Goal: Check status: Check status

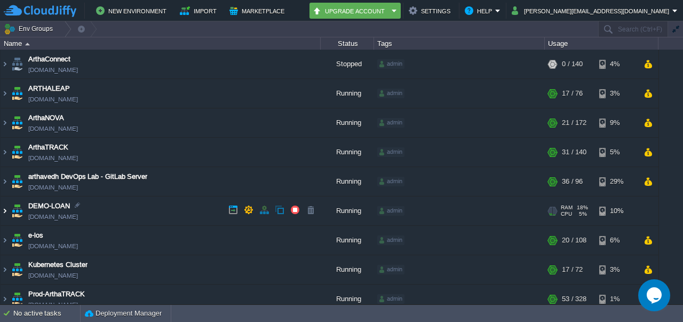
click at [4, 213] on img at bounding box center [5, 210] width 9 height 29
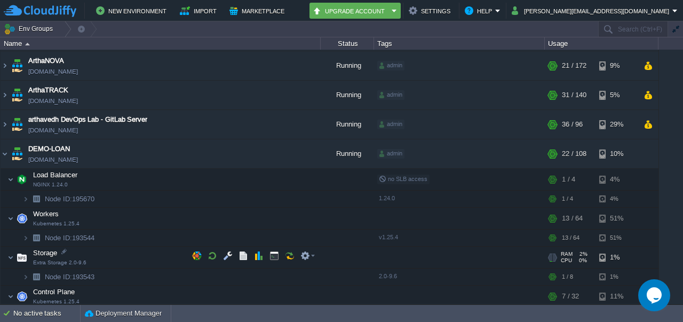
scroll to position [99, 0]
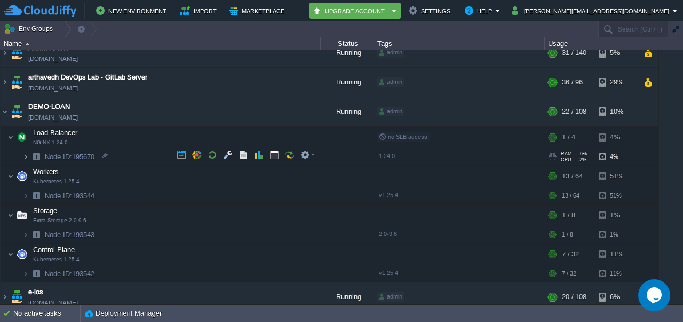
click at [26, 155] on img at bounding box center [25, 156] width 6 height 17
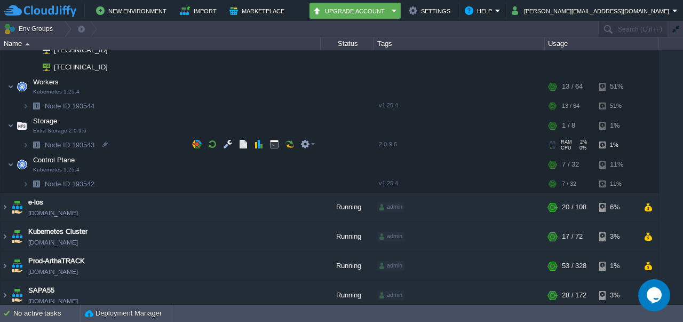
scroll to position [255, 0]
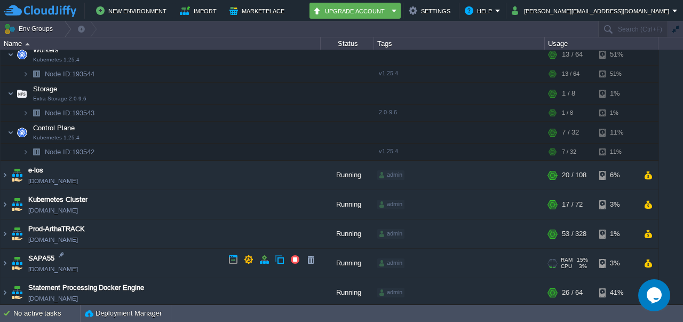
click at [64, 264] on link "[DOMAIN_NAME]" at bounding box center [53, 269] width 50 height 11
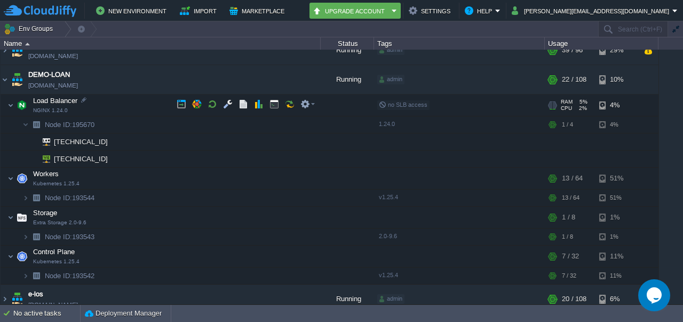
scroll to position [131, 0]
click at [198, 103] on button "button" at bounding box center [197, 105] width 10 height 10
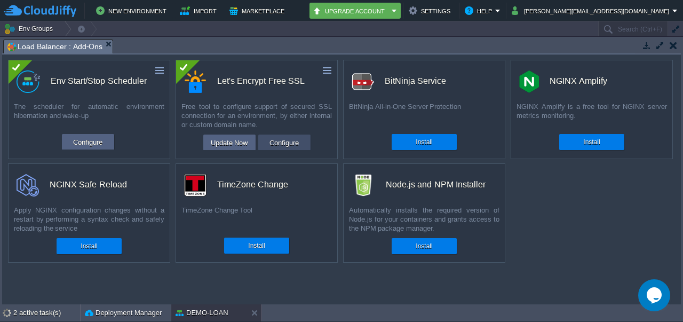
click at [281, 143] on button "Configure" at bounding box center [284, 142] width 36 height 13
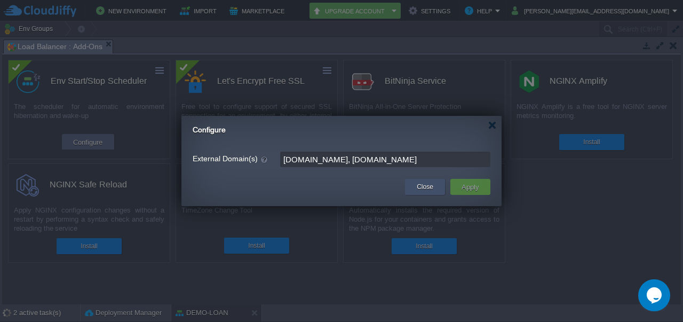
click at [429, 186] on button "Close" at bounding box center [425, 187] width 17 height 11
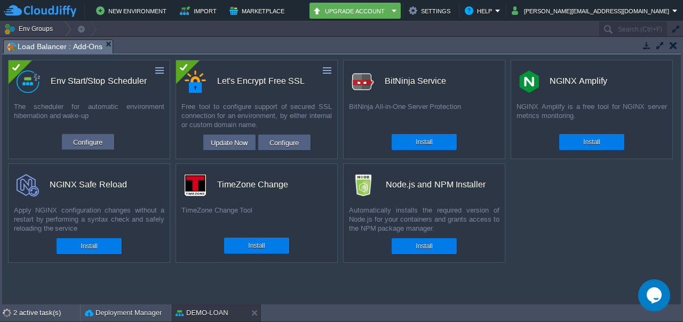
click at [673, 43] on button "button" at bounding box center [673, 46] width 7 height 10
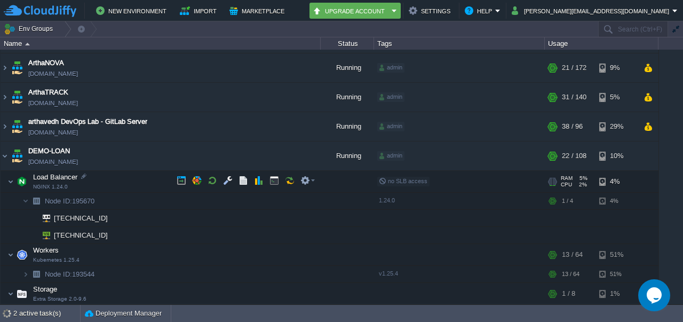
scroll to position [47, 0]
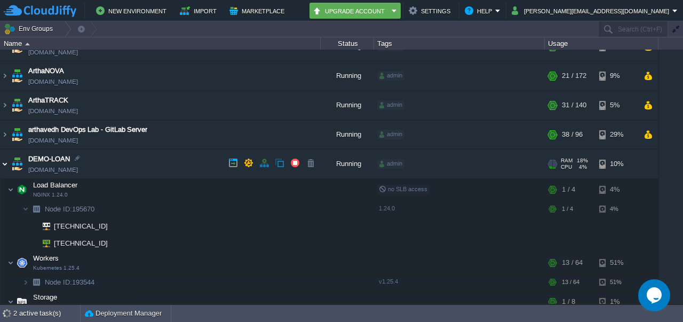
click at [6, 166] on img at bounding box center [5, 163] width 9 height 29
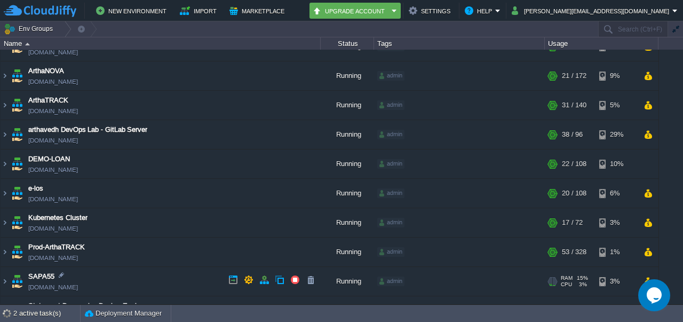
scroll to position [67, 0]
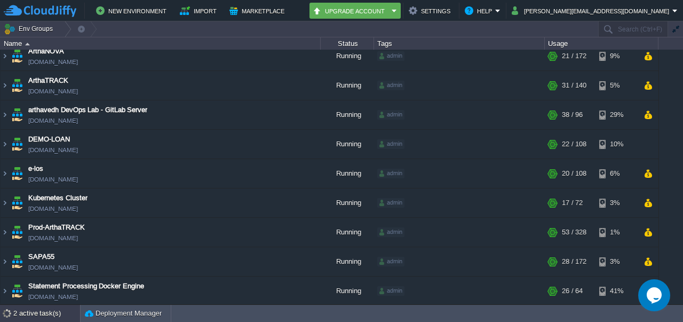
click at [38, 309] on div "2 active task(s)" at bounding box center [46, 313] width 67 height 17
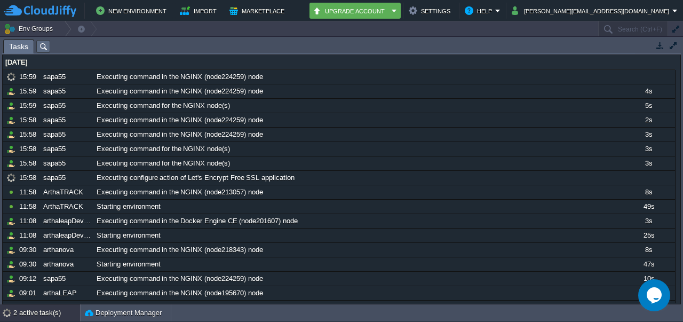
scroll to position [63, 0]
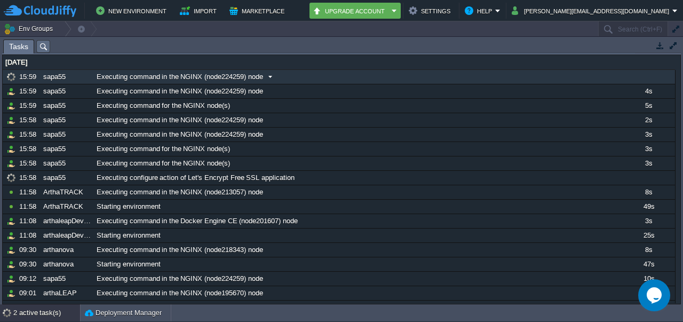
click at [242, 76] on span "Executing command in the NGINX (node224259) node" at bounding box center [180, 77] width 167 height 10
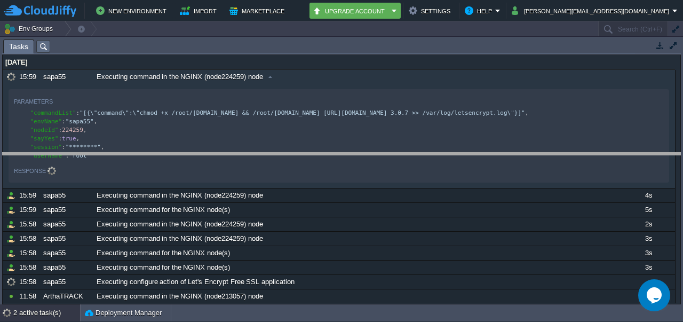
drag, startPoint x: 277, startPoint y: 44, endPoint x: 286, endPoint y: 183, distance: 138.6
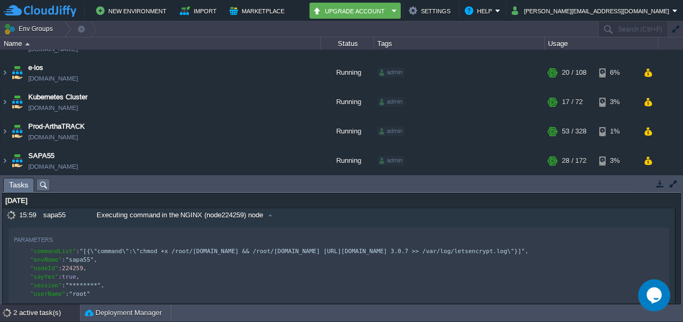
scroll to position [196, 0]
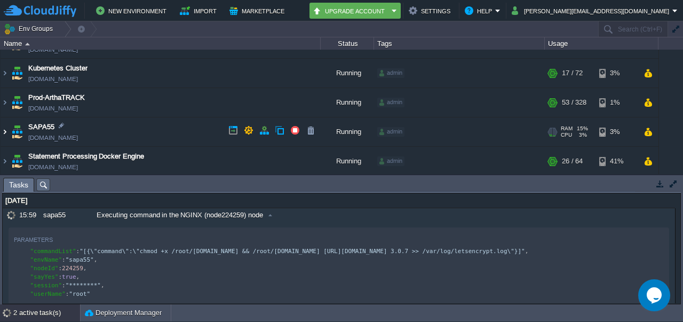
click at [6, 128] on img at bounding box center [5, 131] width 9 height 29
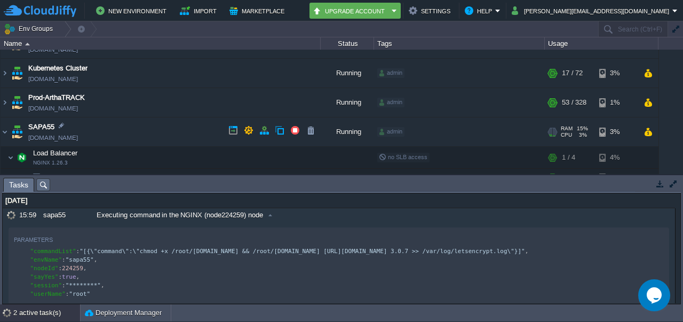
scroll to position [226, 0]
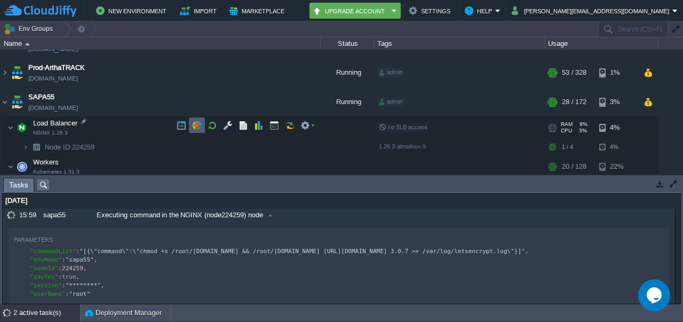
click at [195, 120] on td at bounding box center [197, 125] width 16 height 16
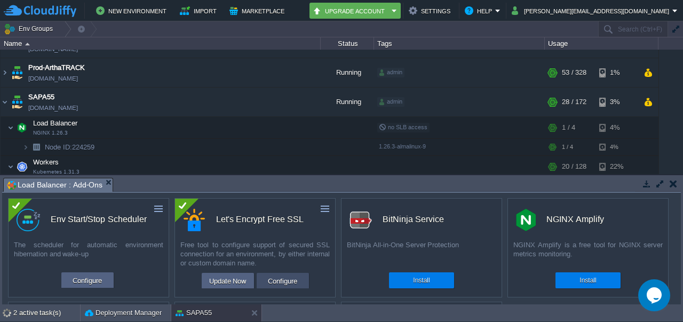
click at [279, 286] on button "Configure" at bounding box center [283, 280] width 36 height 13
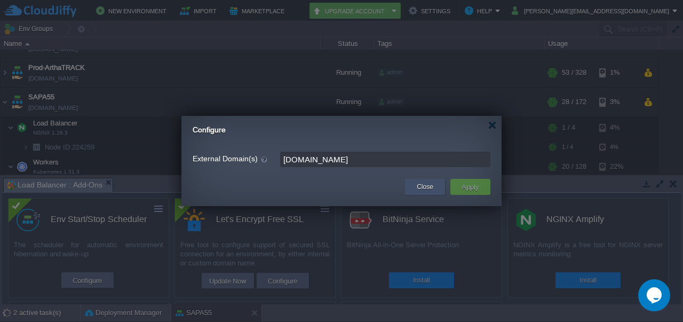
click at [418, 186] on button "Close" at bounding box center [425, 187] width 17 height 11
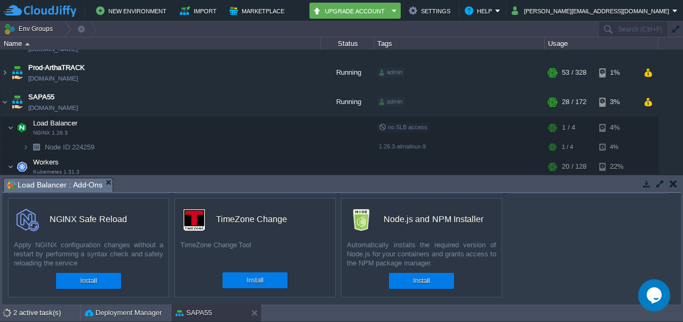
scroll to position [0, 0]
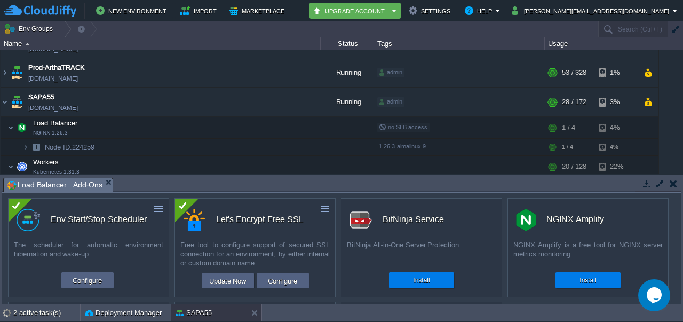
click at [673, 178] on td at bounding box center [673, 183] width 13 height 13
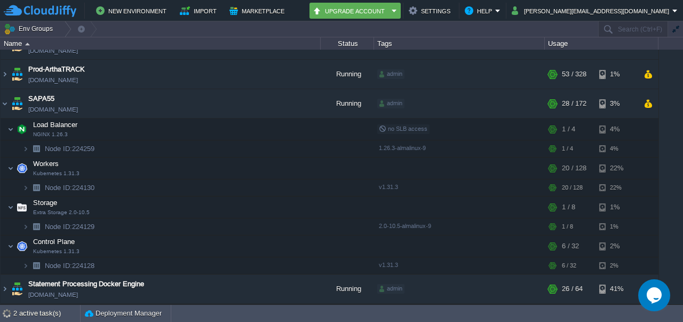
scroll to position [221, 0]
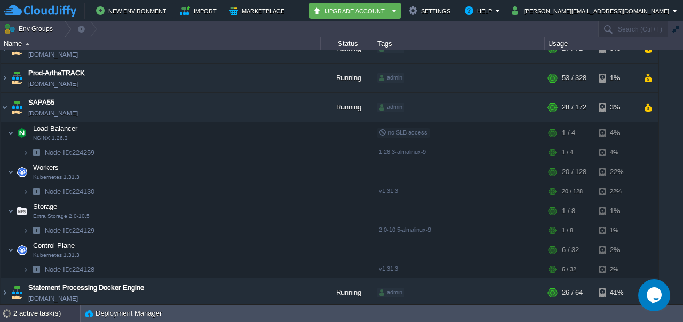
click at [28, 316] on div "2 active task(s)" at bounding box center [46, 313] width 67 height 17
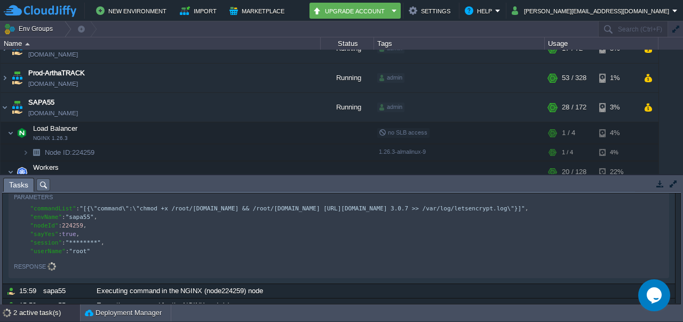
scroll to position [0, 0]
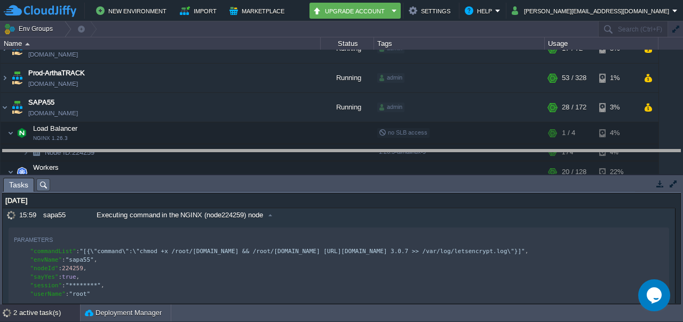
drag, startPoint x: 168, startPoint y: 186, endPoint x: 178, endPoint y: 154, distance: 33.6
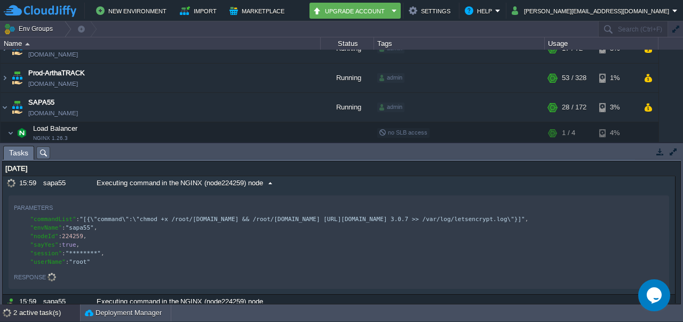
click at [57, 179] on div "sapa55" at bounding box center [67, 183] width 52 height 14
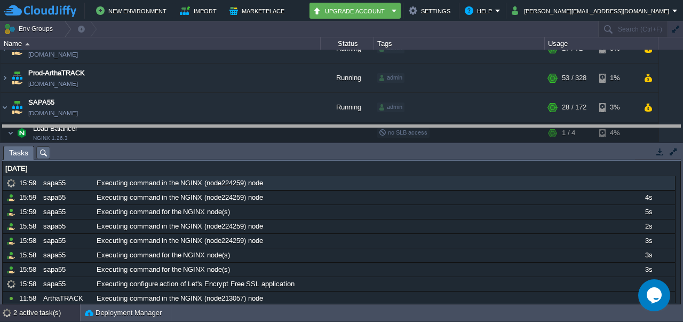
drag, startPoint x: 127, startPoint y: 152, endPoint x: 144, endPoint y: 68, distance: 85.5
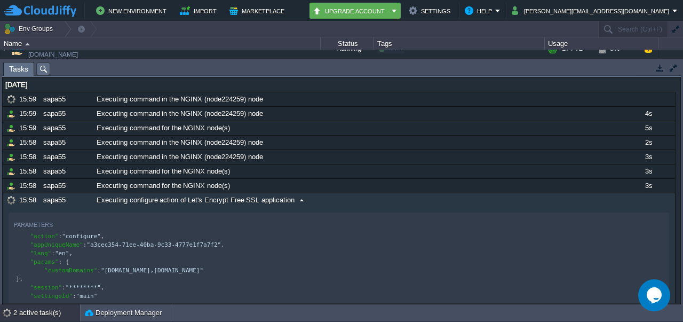
click at [147, 195] on span "Executing configure action of Let's Encrypt Free SSL application" at bounding box center [196, 200] width 198 height 10
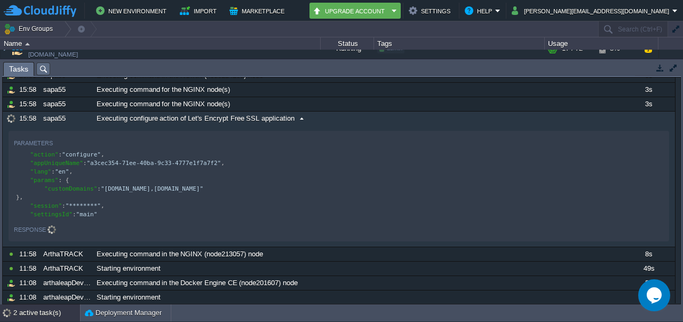
scroll to position [84, 0]
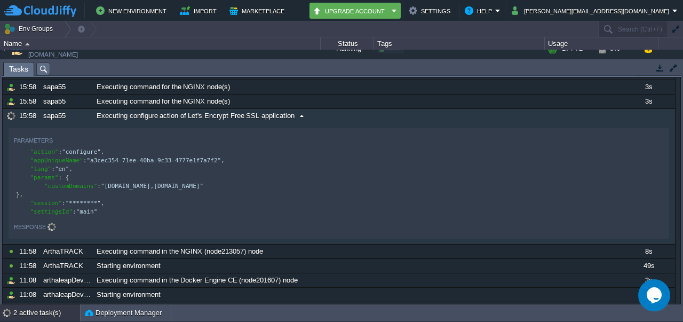
click at [37, 229] on div "Response" at bounding box center [30, 227] width 32 height 12
click at [46, 226] on div "Response" at bounding box center [30, 227] width 32 height 12
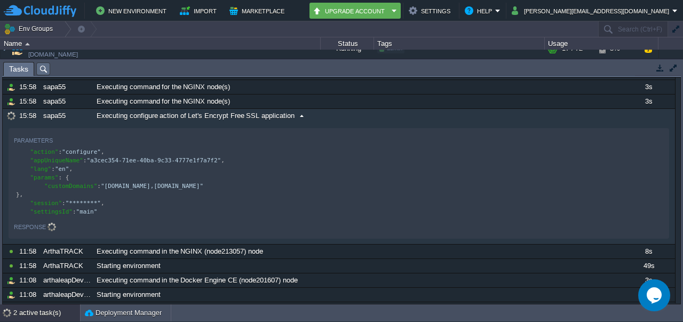
click at [46, 226] on div "Response" at bounding box center [30, 227] width 32 height 12
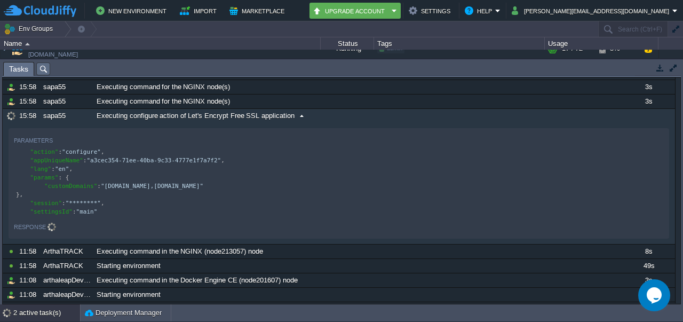
click at [46, 226] on div "Response" at bounding box center [30, 227] width 32 height 12
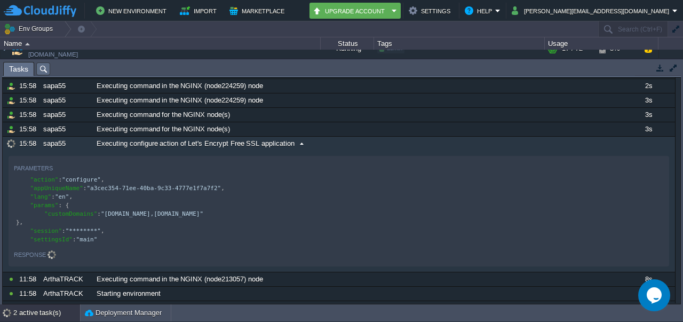
scroll to position [53, 0]
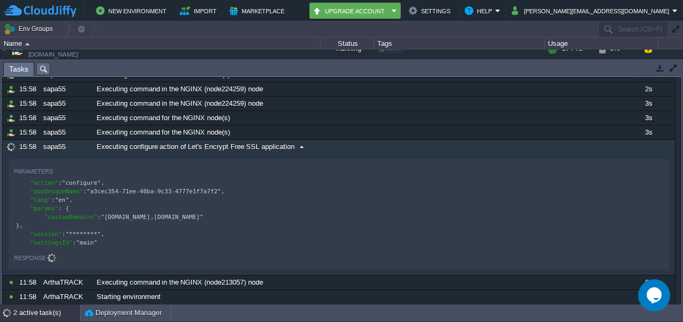
type textarea "​"
drag, startPoint x: 39, startPoint y: 208, endPoint x: 136, endPoint y: 255, distance: 107.2
click at [136, 255] on div "Response" at bounding box center [339, 257] width 650 height 12
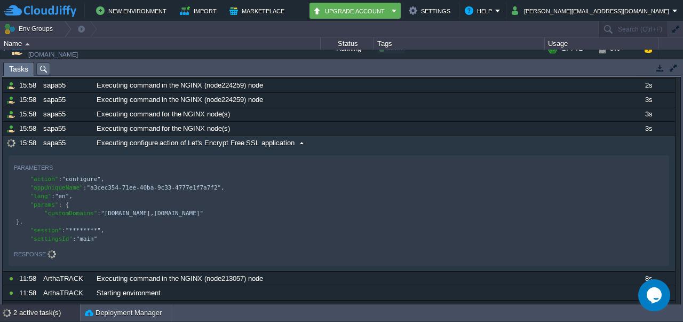
scroll to position [0, 0]
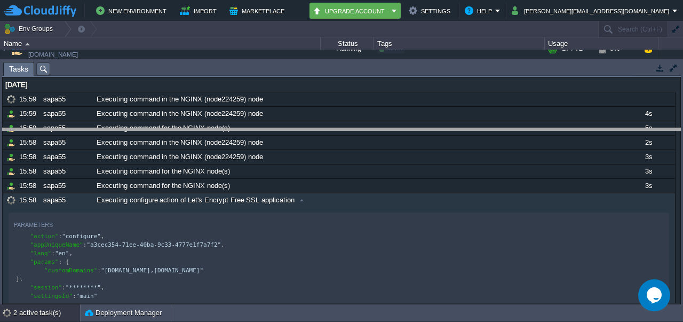
drag, startPoint x: 176, startPoint y: 66, endPoint x: 180, endPoint y: 132, distance: 66.3
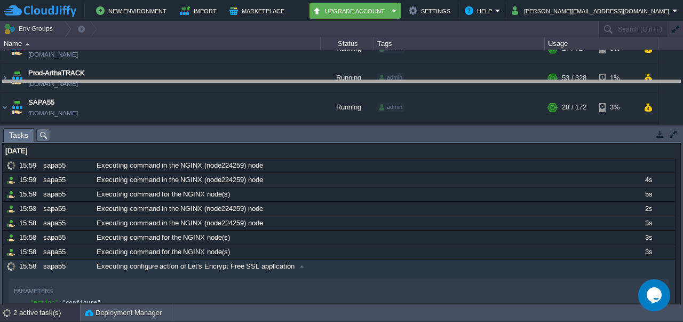
drag, startPoint x: 180, startPoint y: 132, endPoint x: 195, endPoint y: 81, distance: 53.5
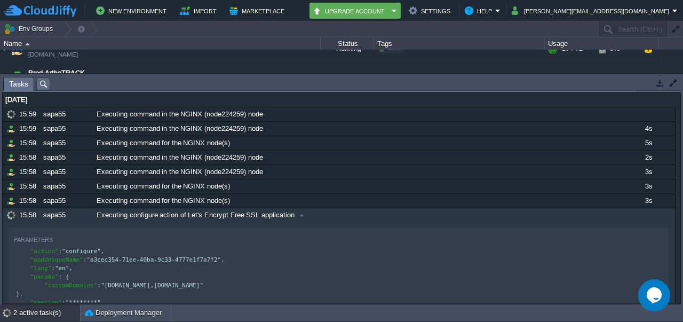
click at [674, 83] on button "button" at bounding box center [674, 83] width 10 height 10
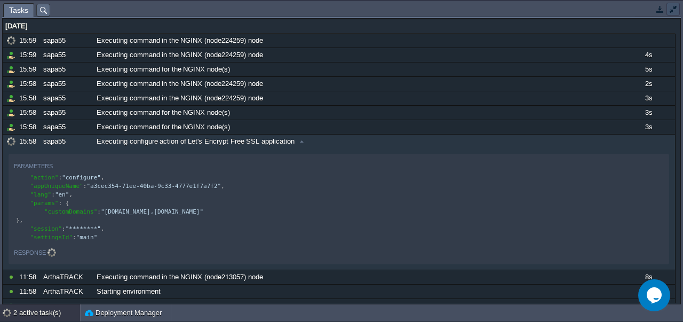
click at [675, 11] on button "button" at bounding box center [674, 9] width 10 height 10
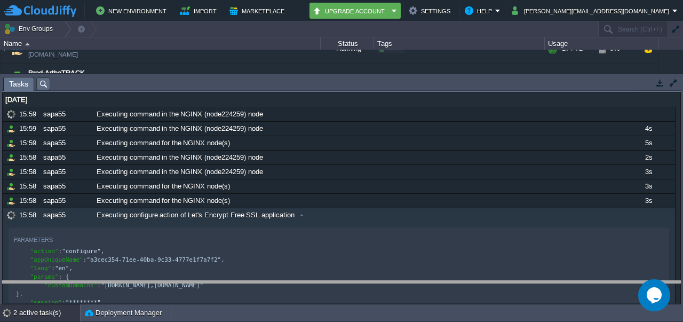
drag, startPoint x: 517, startPoint y: 84, endPoint x: 493, endPoint y: 337, distance: 254.7
click at [493, 321] on html "New Environment Import Marketplace Bonus ₹0.00 Upgrade Account Settings Help sh…" at bounding box center [341, 161] width 683 height 322
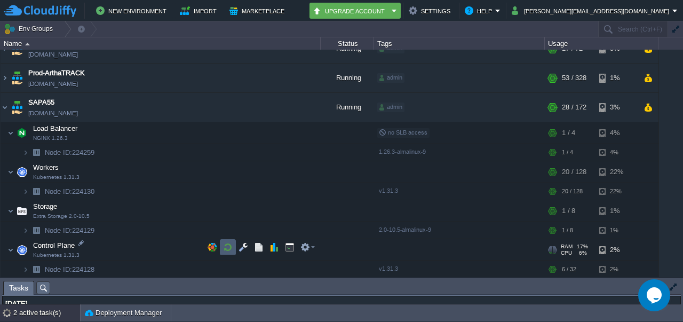
scroll to position [248, 0]
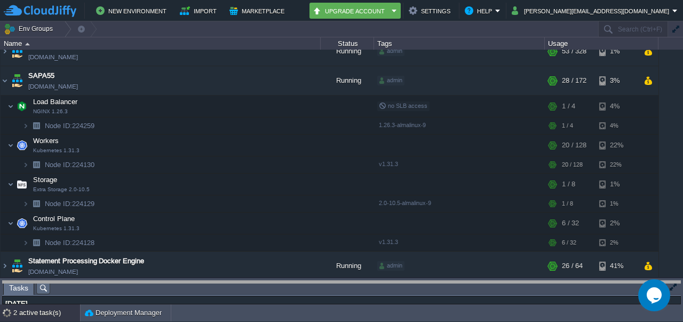
drag, startPoint x: 91, startPoint y: 289, endPoint x: 103, endPoint y: 328, distance: 41.1
click at [103, 321] on html "New Environment Import Marketplace Bonus ₹0.00 Upgrade Account Settings Help sh…" at bounding box center [341, 161] width 683 height 322
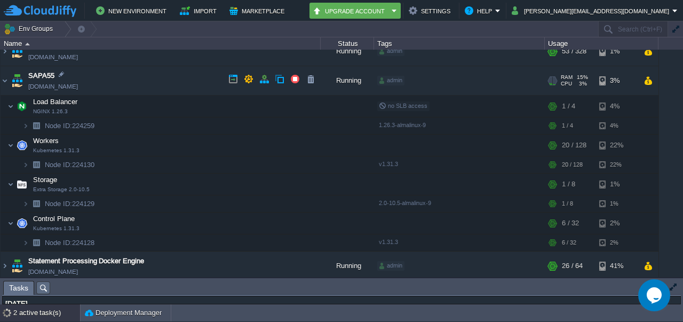
click at [72, 86] on link "[DOMAIN_NAME]" at bounding box center [53, 86] width 50 height 11
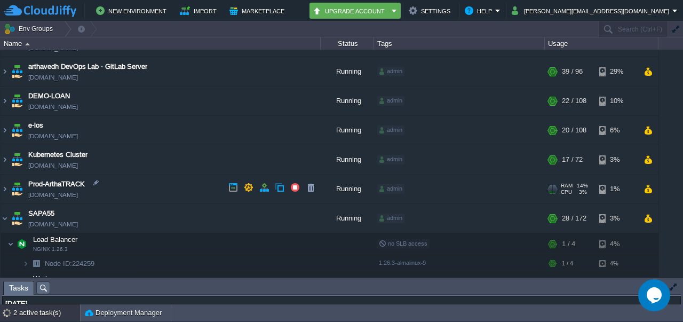
scroll to position [104, 0]
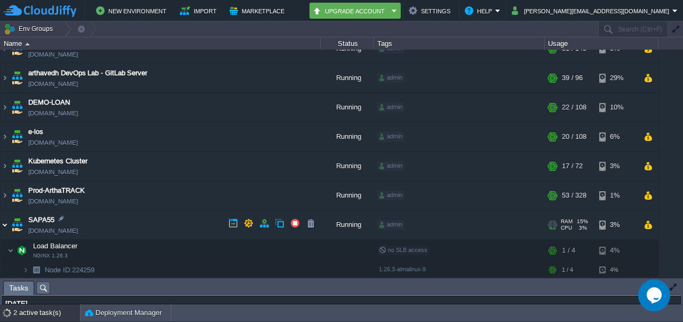
click at [6, 223] on img at bounding box center [5, 224] width 9 height 29
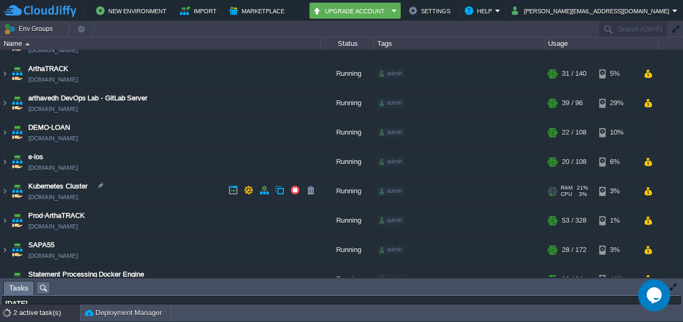
scroll to position [93, 0]
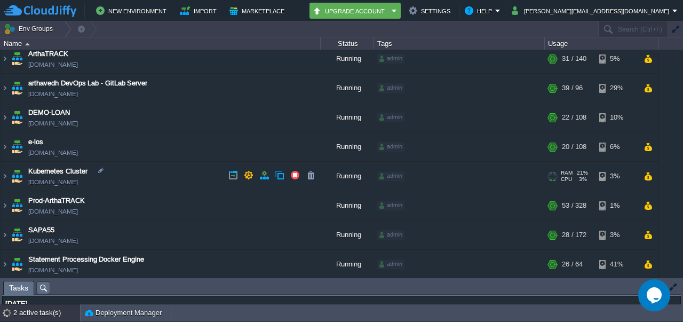
click at [68, 181] on link "[DOMAIN_NAME]" at bounding box center [53, 182] width 50 height 11
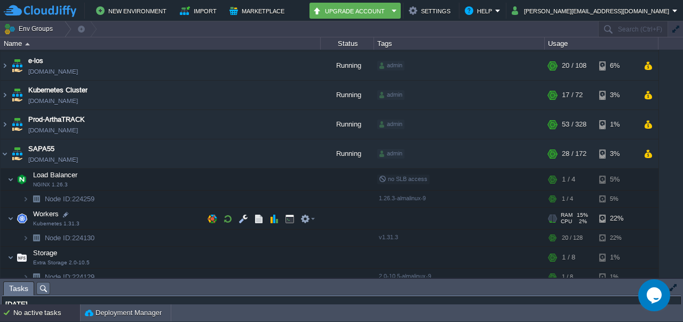
scroll to position [220, 0]
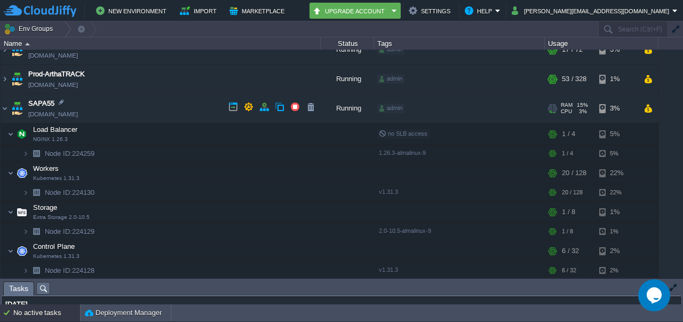
click at [58, 115] on link "[DOMAIN_NAME]" at bounding box center [53, 114] width 50 height 11
